Goal: Check status: Check status

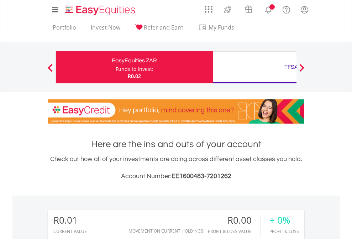
scroll to position [68, 112]
click at [116, 67] on div "Funds to invest:" at bounding box center [135, 68] width 38 height 7
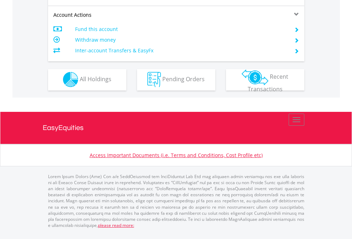
scroll to position [666, 0]
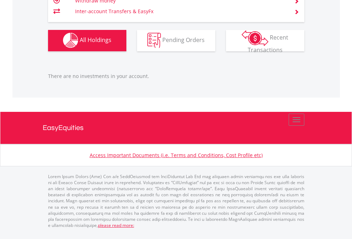
scroll to position [68, 112]
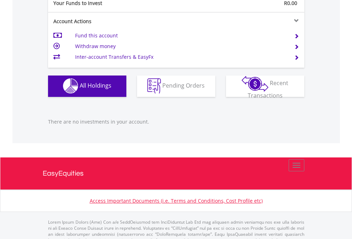
scroll to position [705, 0]
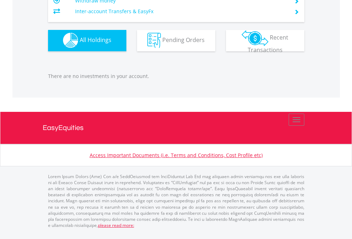
scroll to position [68, 112]
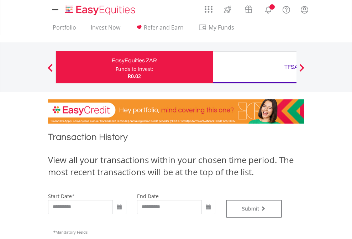
type input "**********"
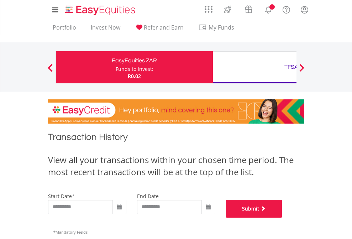
click at [282, 217] on button "Submit" at bounding box center [254, 209] width 56 height 18
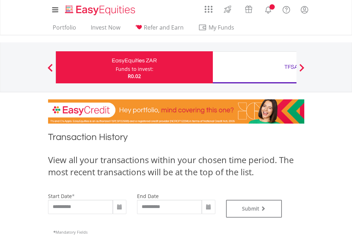
click at [254, 67] on div "TFSA" at bounding box center [291, 67] width 148 height 10
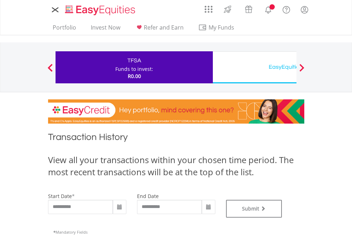
type input "**********"
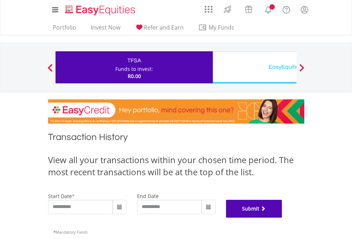
click at [282, 217] on button "Submit" at bounding box center [254, 209] width 56 height 18
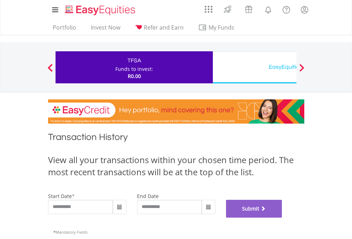
scroll to position [289, 0]
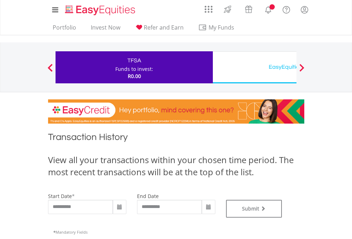
click at [254, 67] on div "EasyEquities USD" at bounding box center [291, 67] width 148 height 10
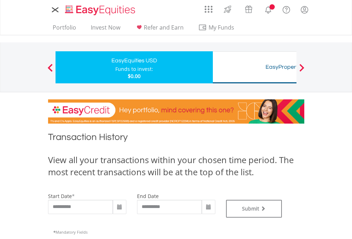
type input "**********"
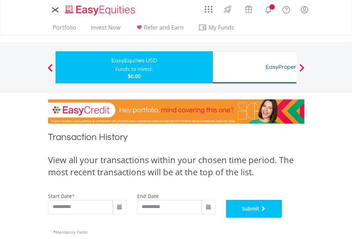
click at [282, 217] on button "Submit" at bounding box center [254, 209] width 56 height 18
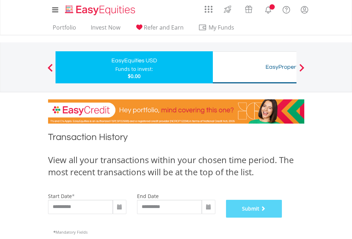
scroll to position [289, 0]
